Goal: Check status

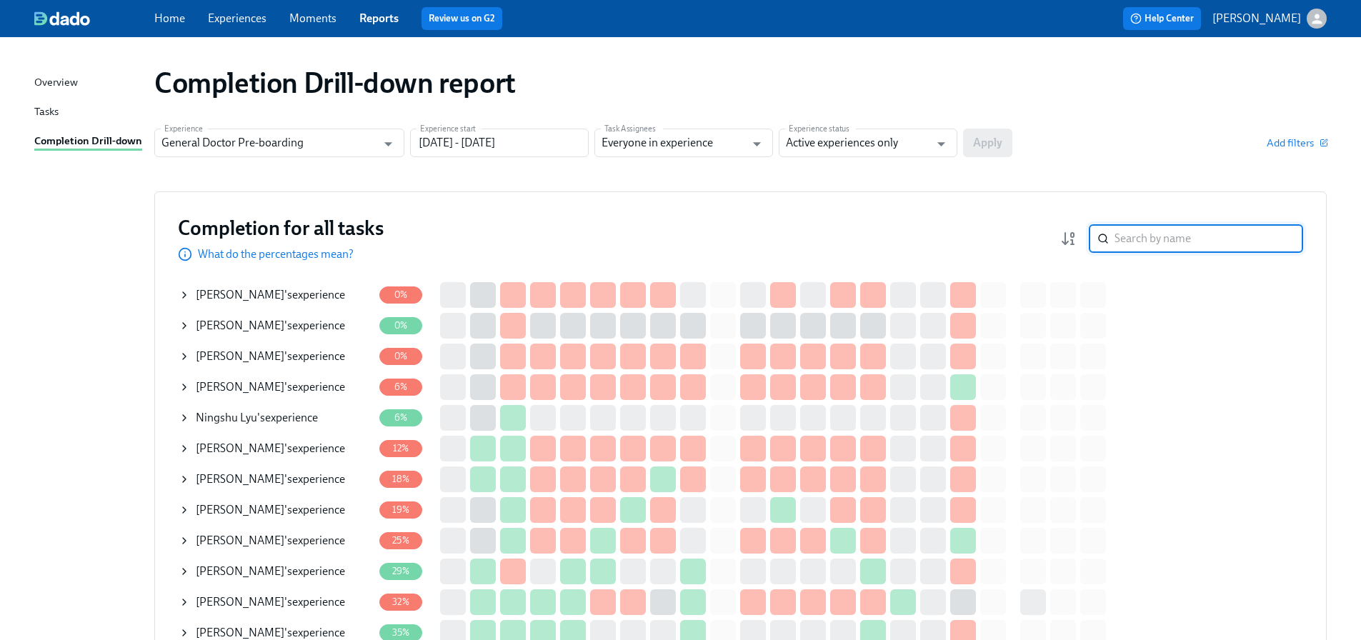
click at [1181, 239] on input "search" at bounding box center [1208, 238] width 189 height 29
type input "[PERSON_NAME]"
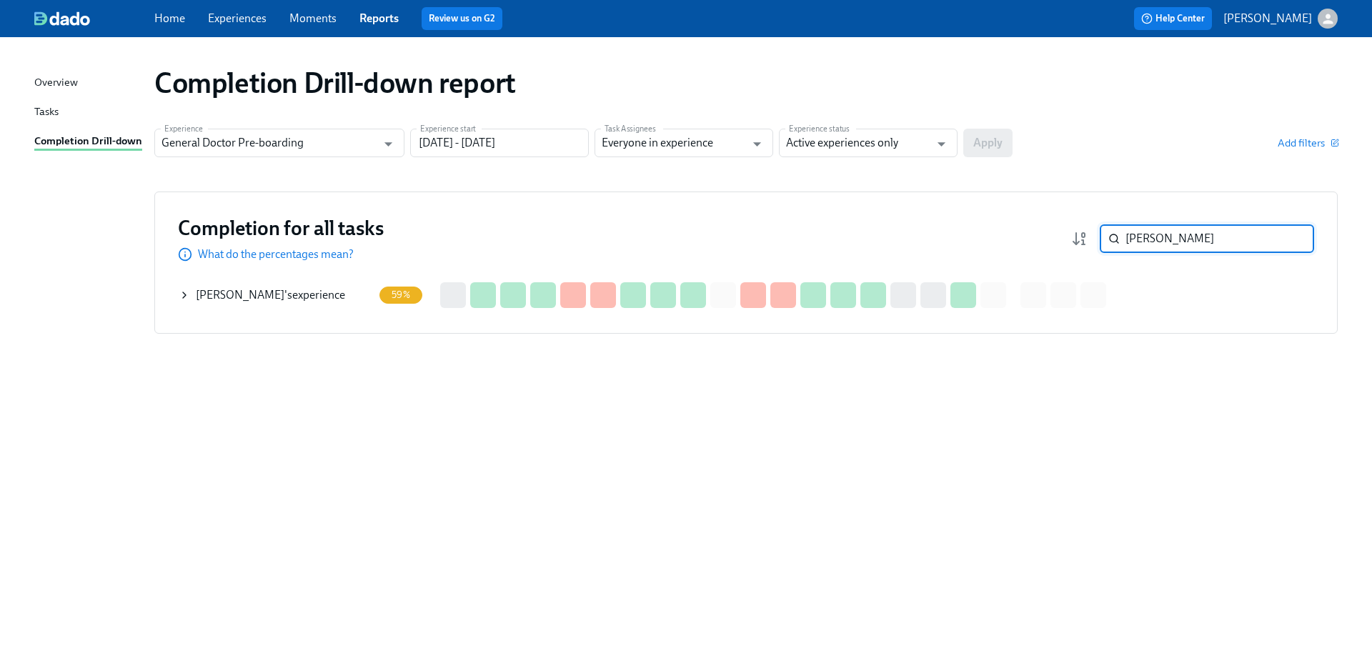
click at [304, 289] on div "[PERSON_NAME] 's experience" at bounding box center [270, 295] width 149 height 16
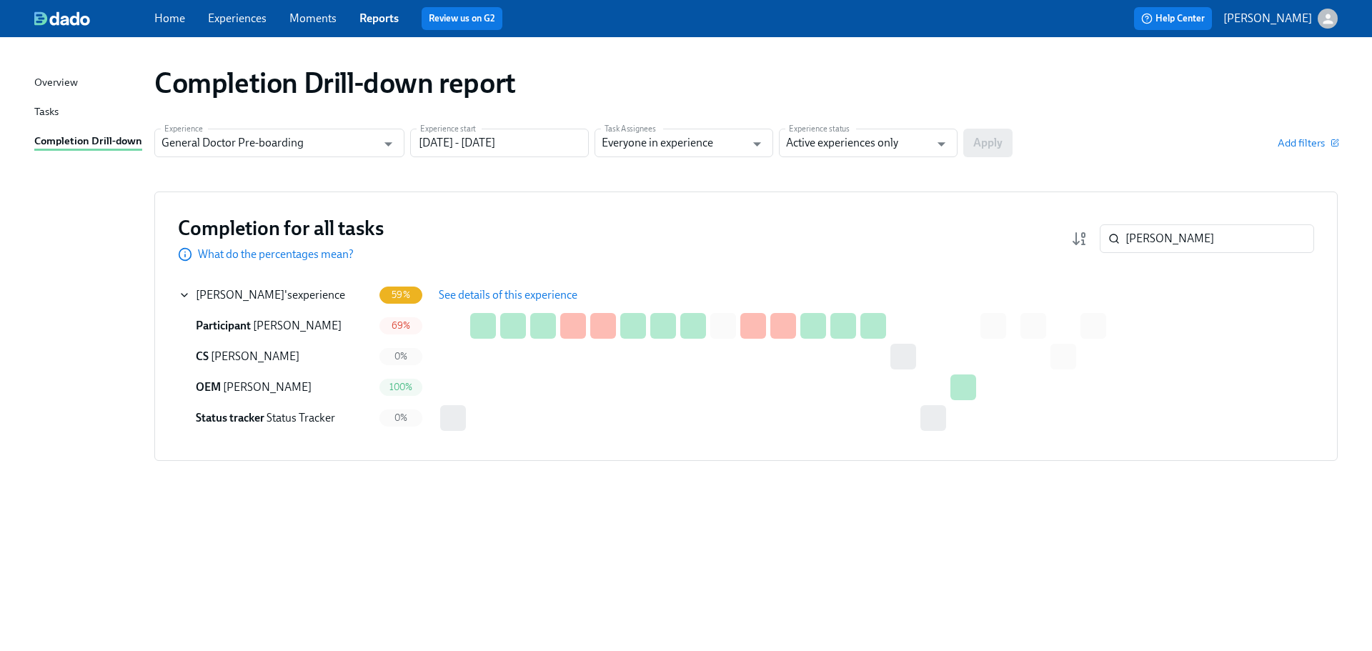
click at [491, 288] on span "See details of this experience" at bounding box center [508, 295] width 139 height 14
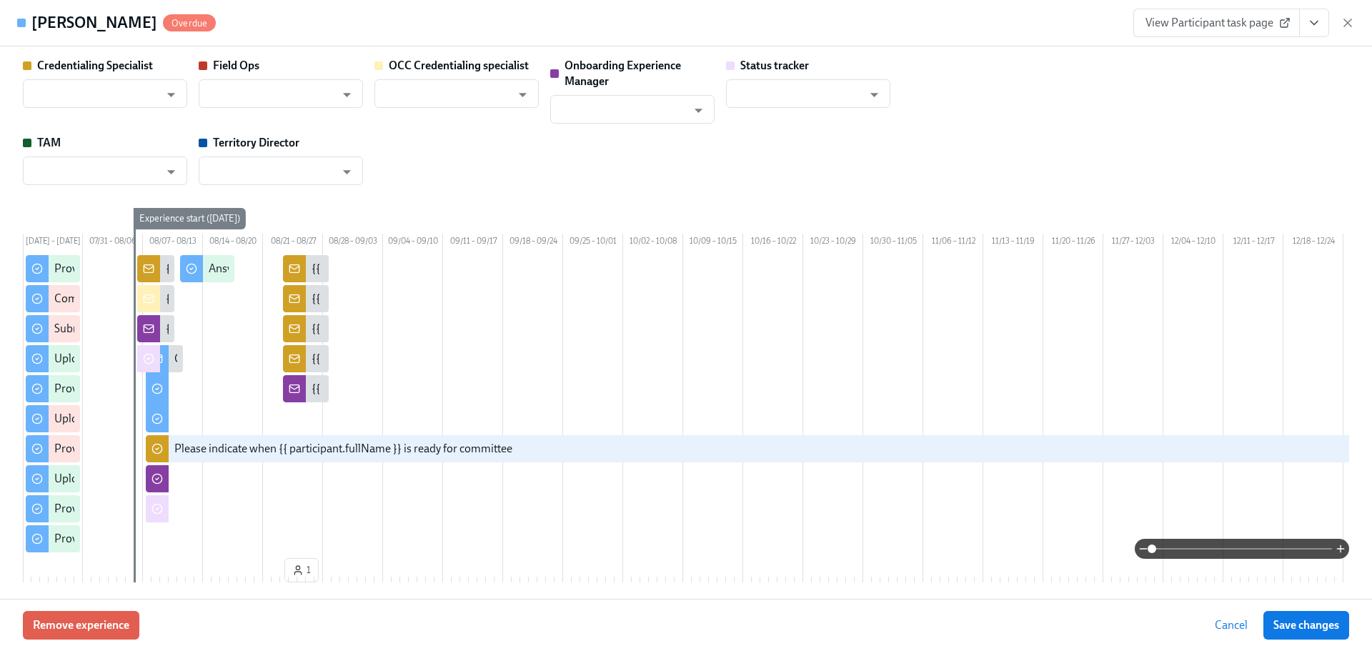
type input "[PERSON_NAME]"
type input "Status Tracker"
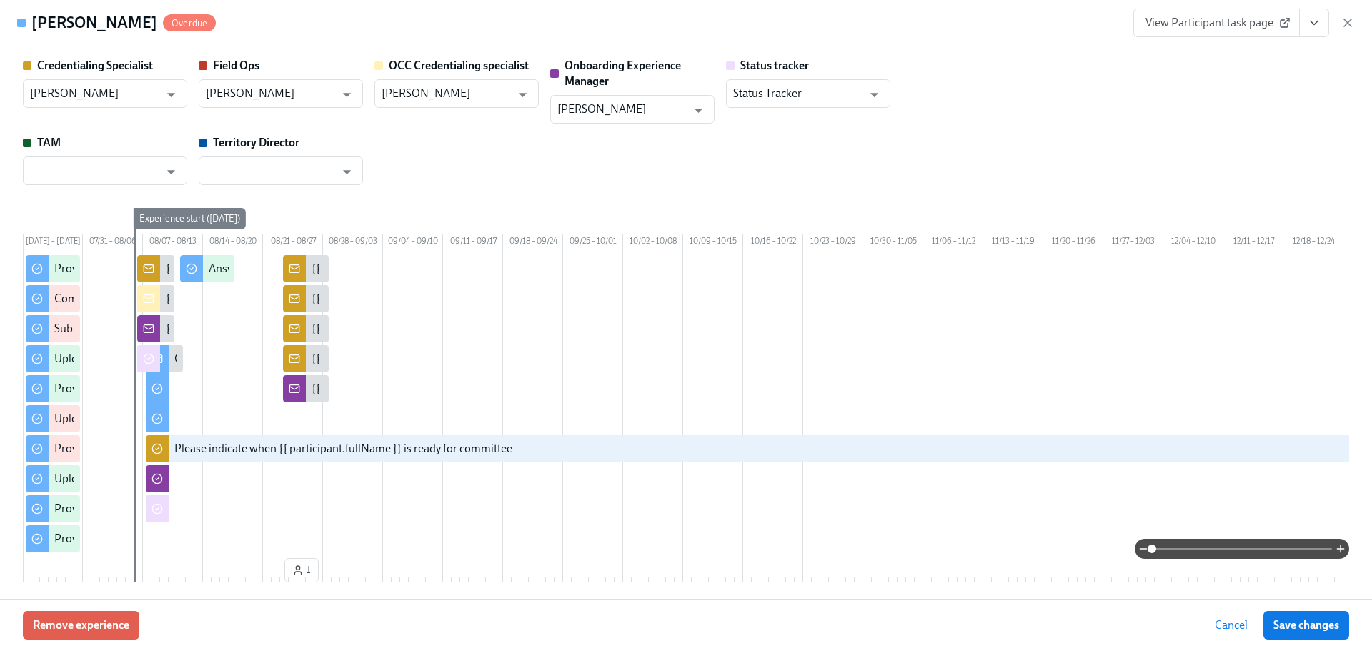
type input "[PERSON_NAME]"
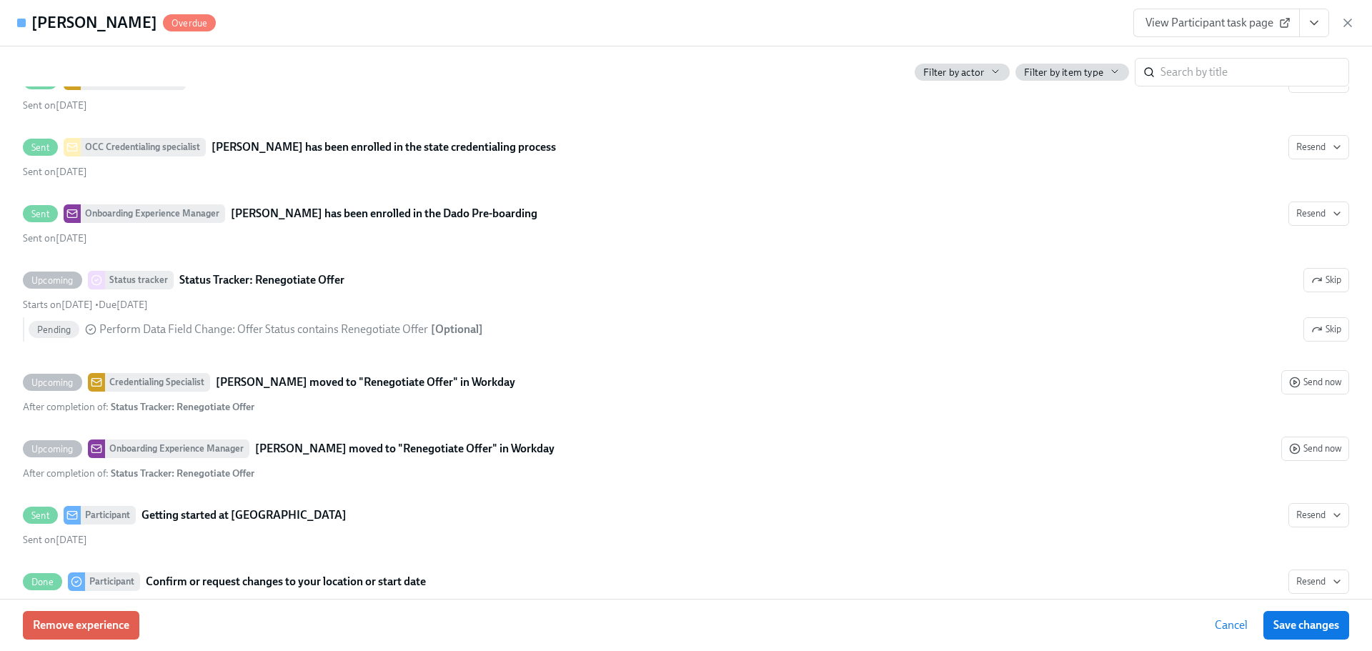
scroll to position [2357, 0]
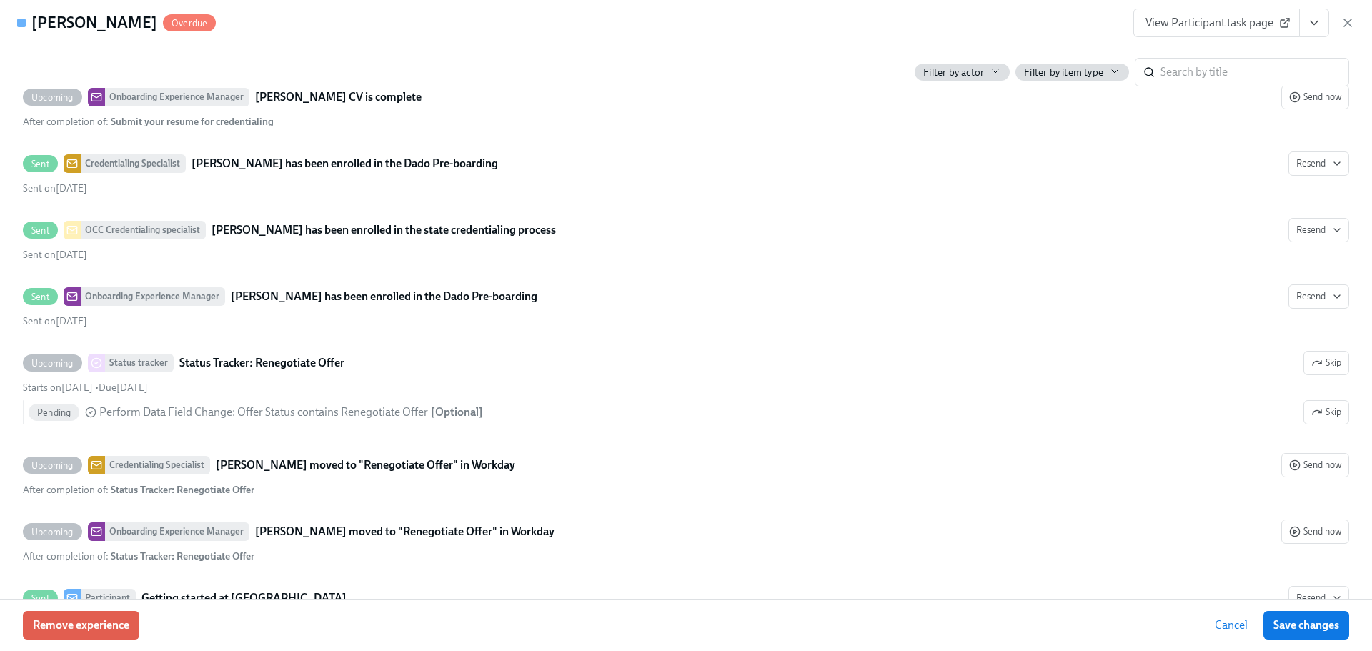
click at [1254, 22] on span "View Participant task page" at bounding box center [1216, 23] width 142 height 14
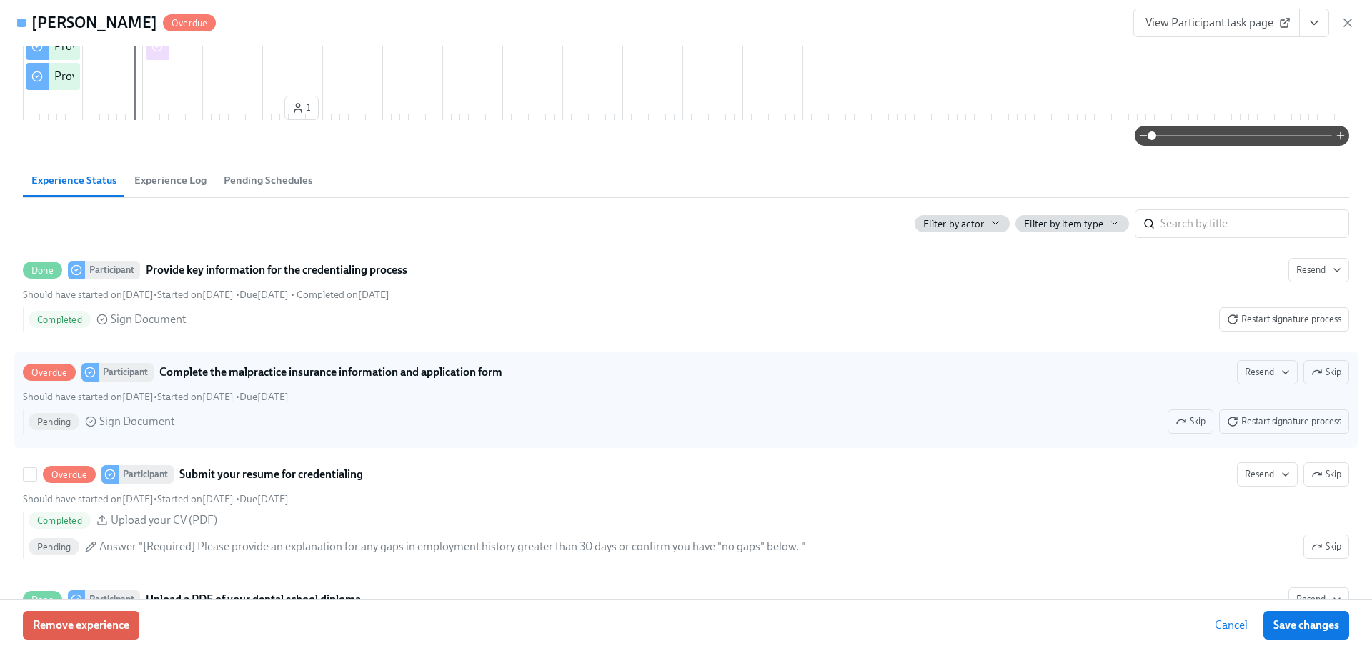
scroll to position [572, 0]
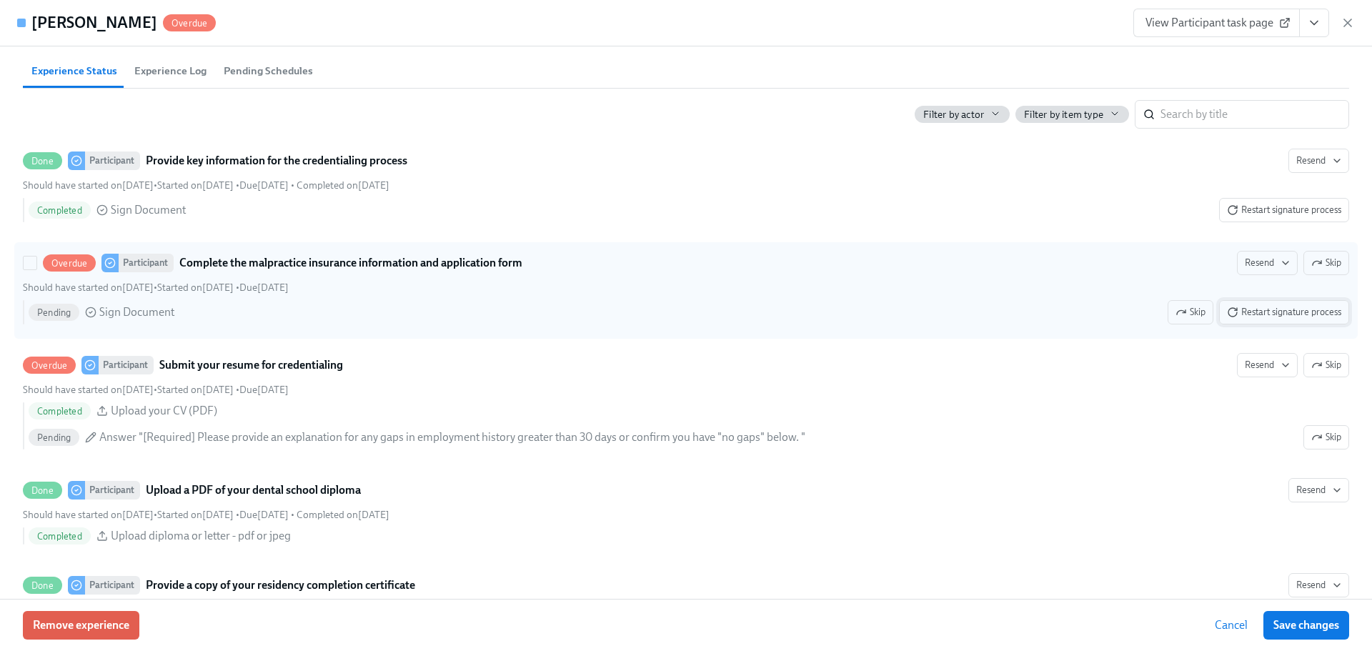
click at [1286, 319] on span "Restart signature process" at bounding box center [1284, 312] width 114 height 14
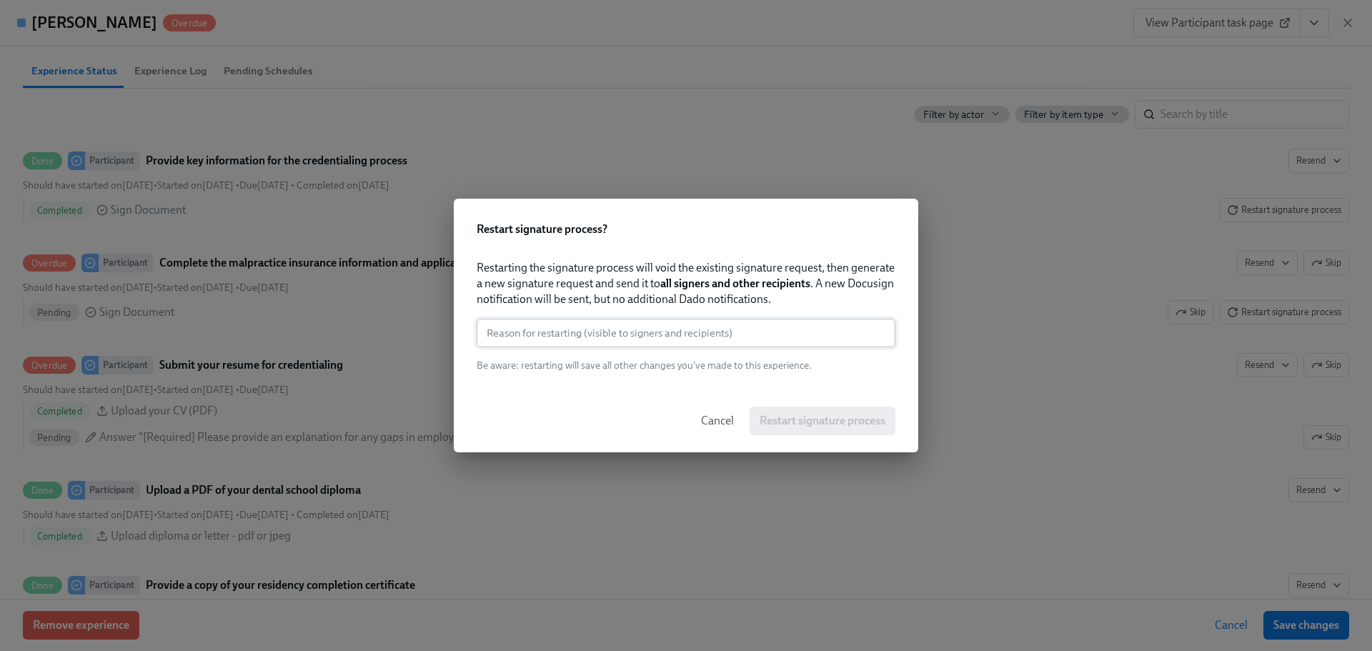
click at [745, 341] on input "text" at bounding box center [685, 333] width 419 height 29
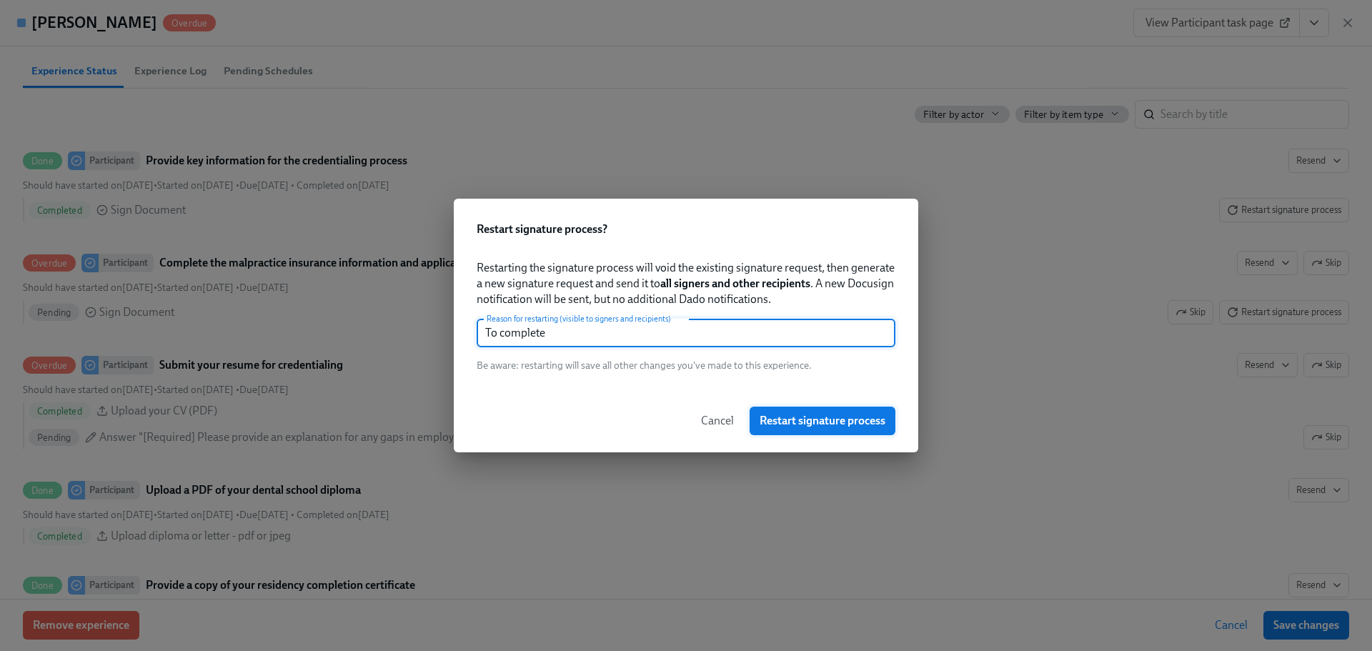
type input "To complete"
click at [817, 424] on span "Restart signature process" at bounding box center [822, 421] width 126 height 14
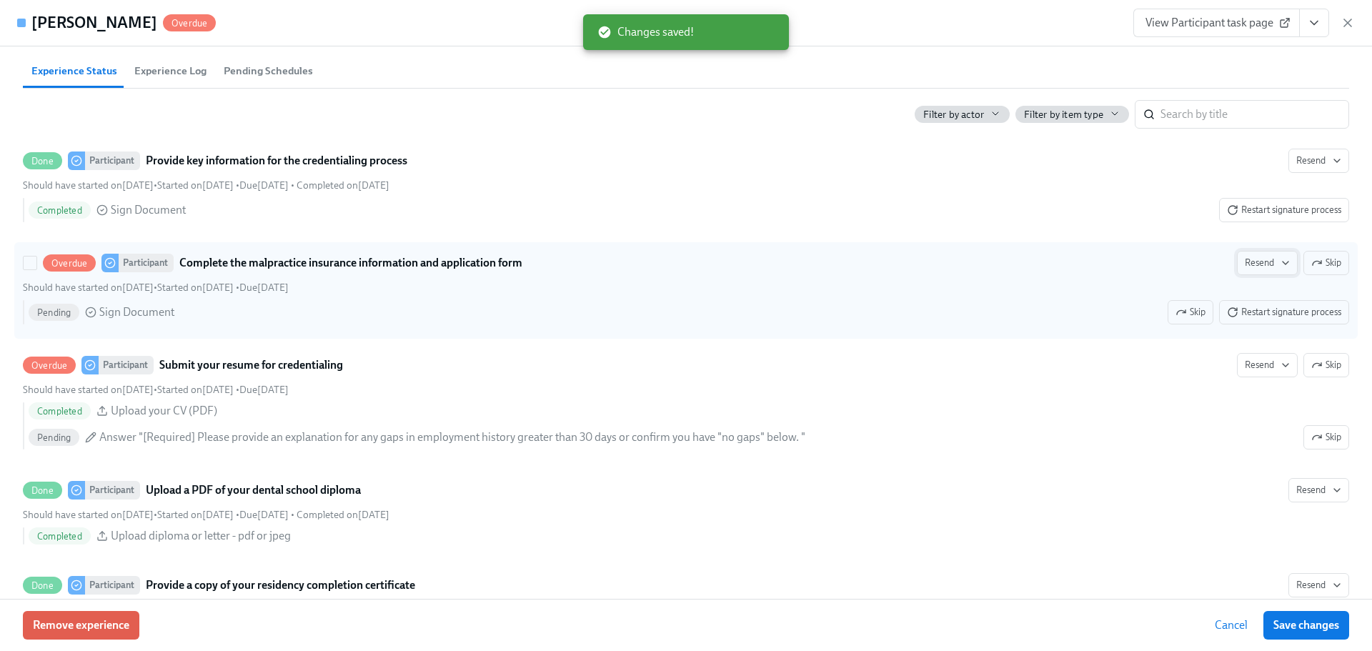
click at [1262, 270] on span "Resend" at bounding box center [1266, 263] width 45 height 14
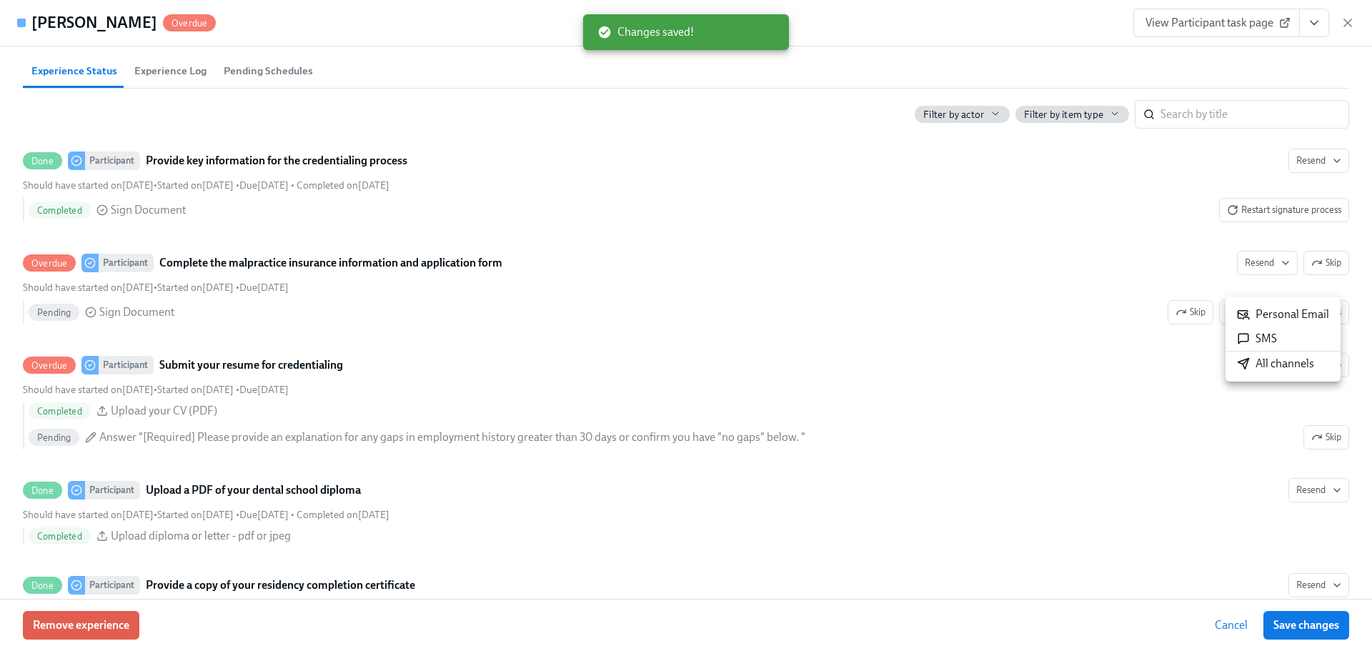
click at [1262, 359] on div "All channels" at bounding box center [1275, 364] width 77 height 16
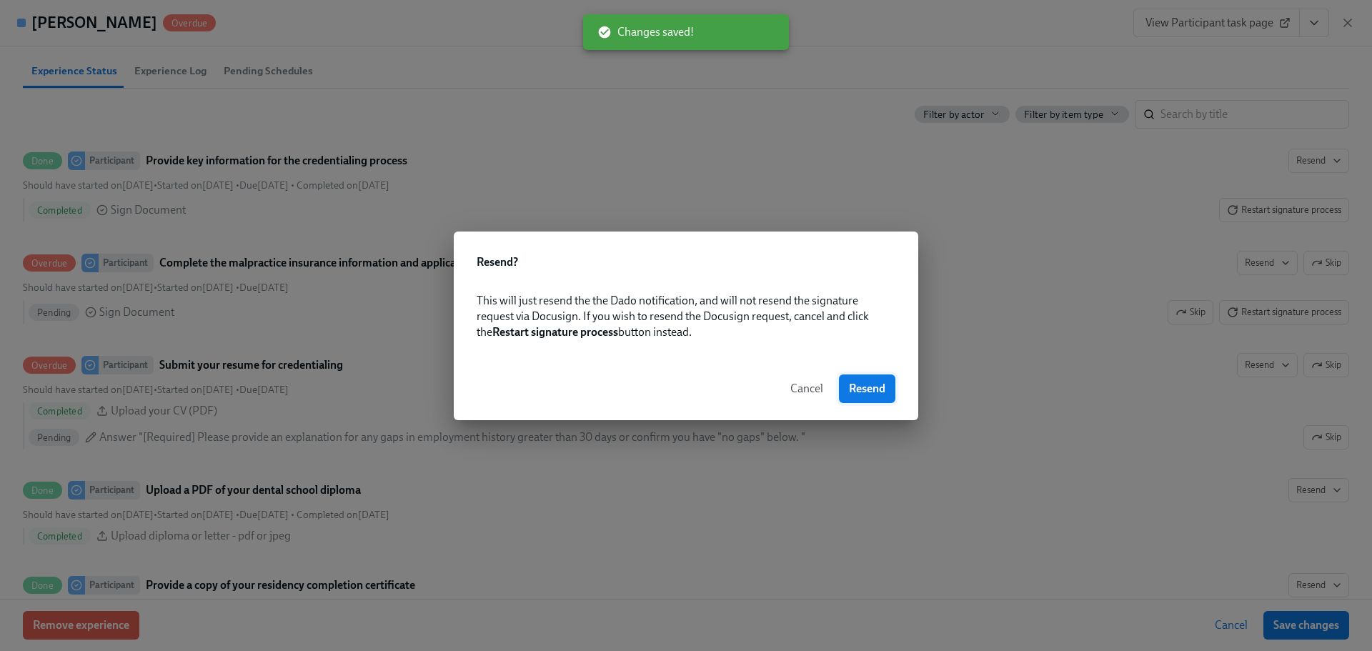
click at [882, 392] on span "Resend" at bounding box center [867, 388] width 36 height 14
